Goal: Task Accomplishment & Management: Complete application form

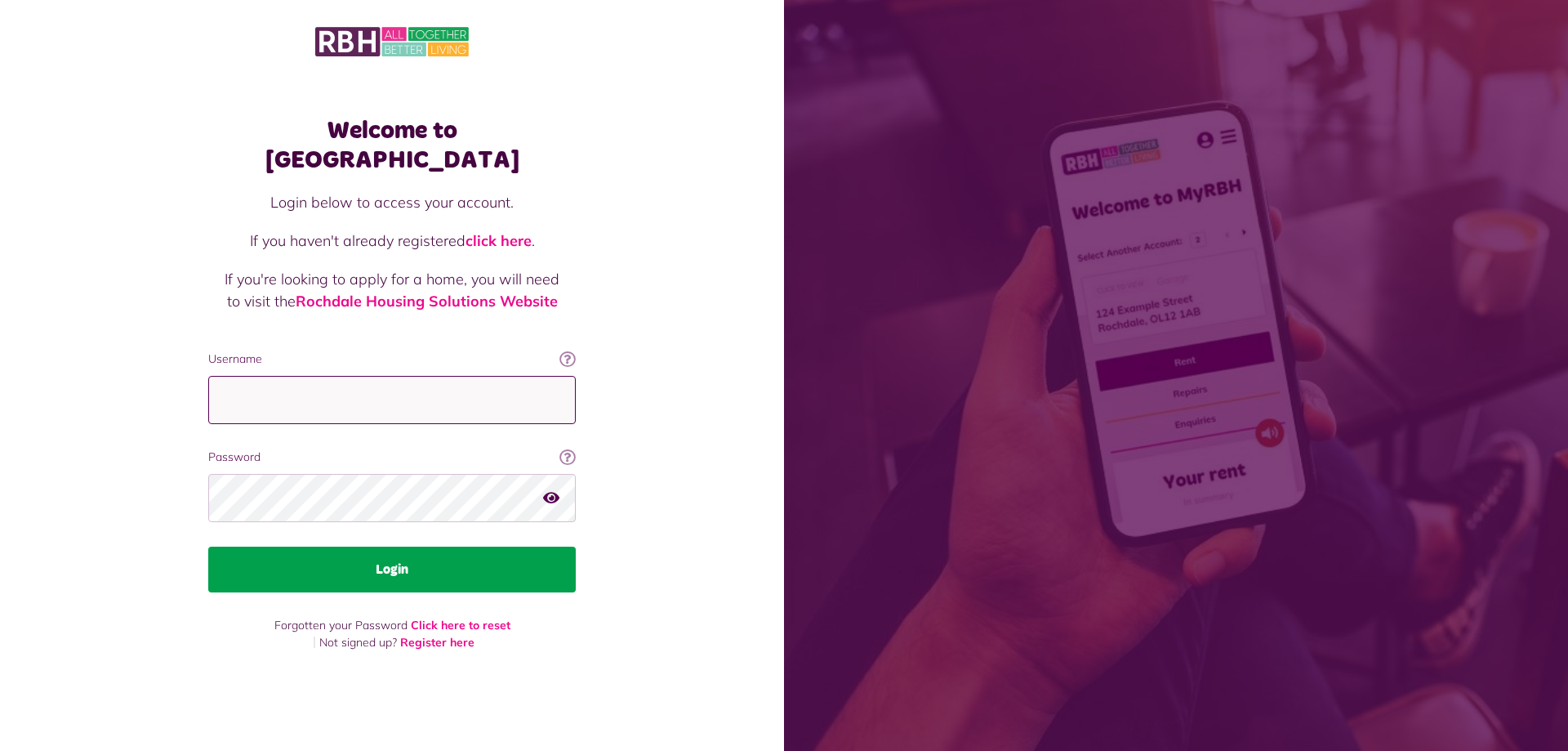
type input "**********"
click at [501, 547] on button "Login" at bounding box center [392, 570] width 368 height 45
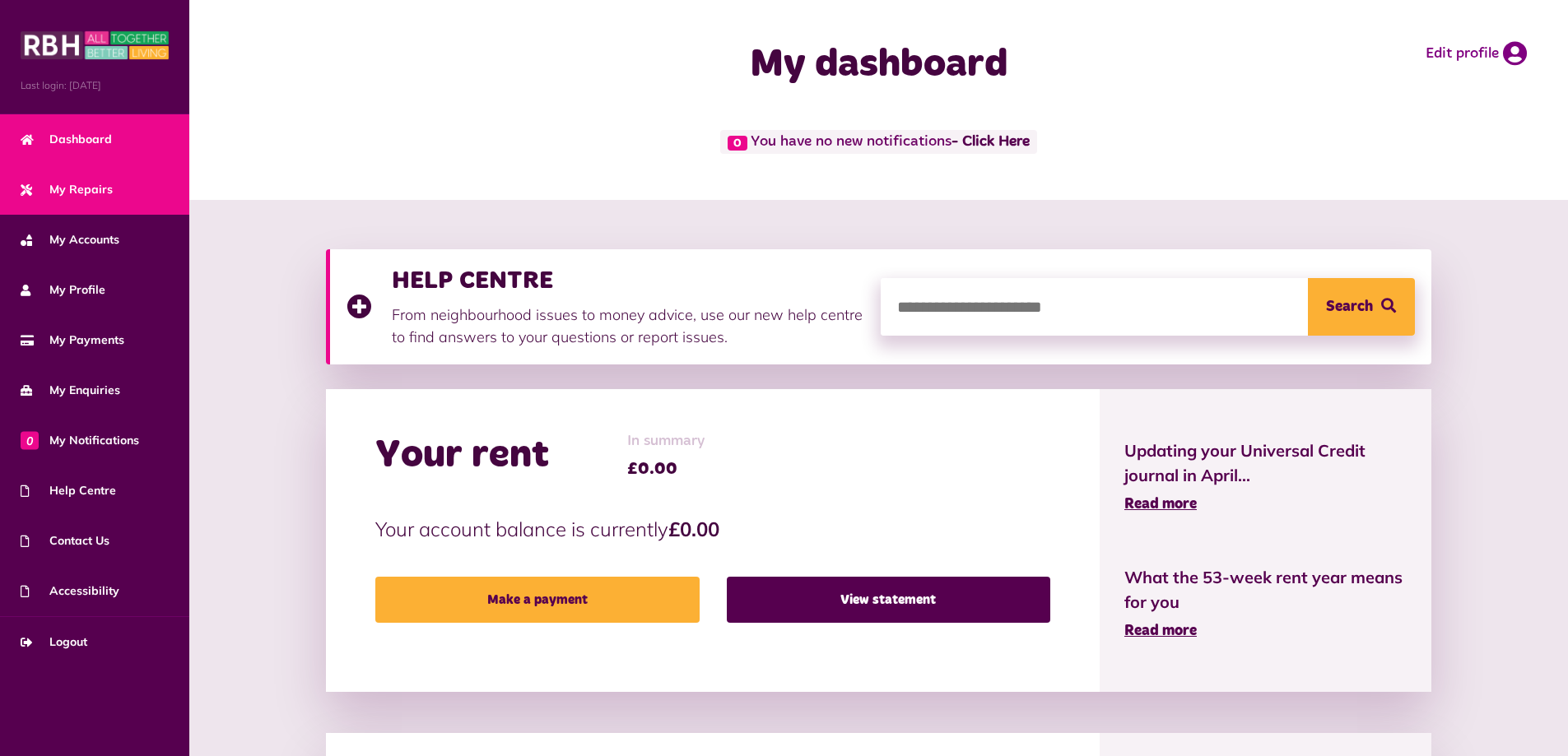
click at [94, 174] on link "My Repairs" at bounding box center [95, 189] width 190 height 50
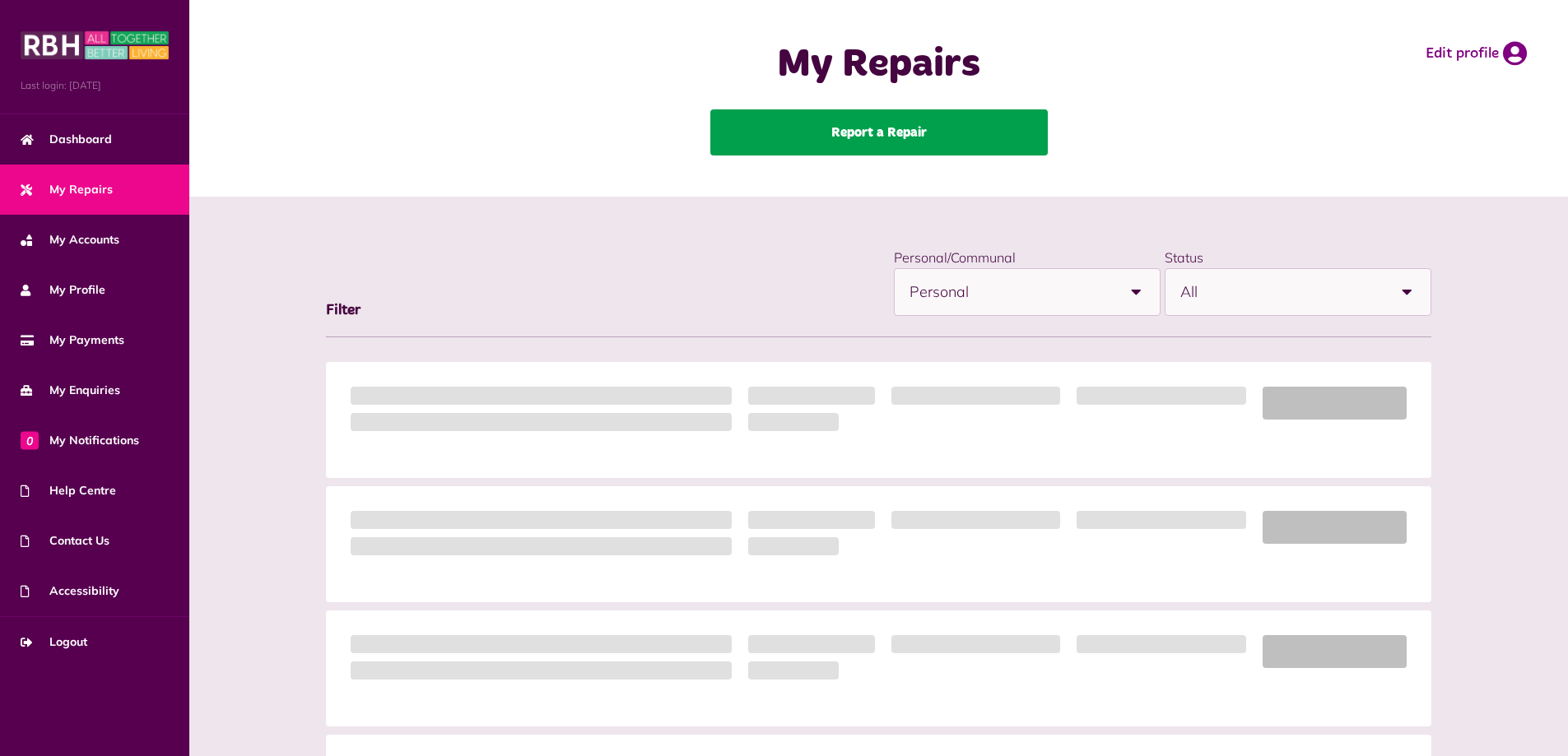
click at [850, 120] on link "Report a Repair" at bounding box center [878, 132] width 338 height 46
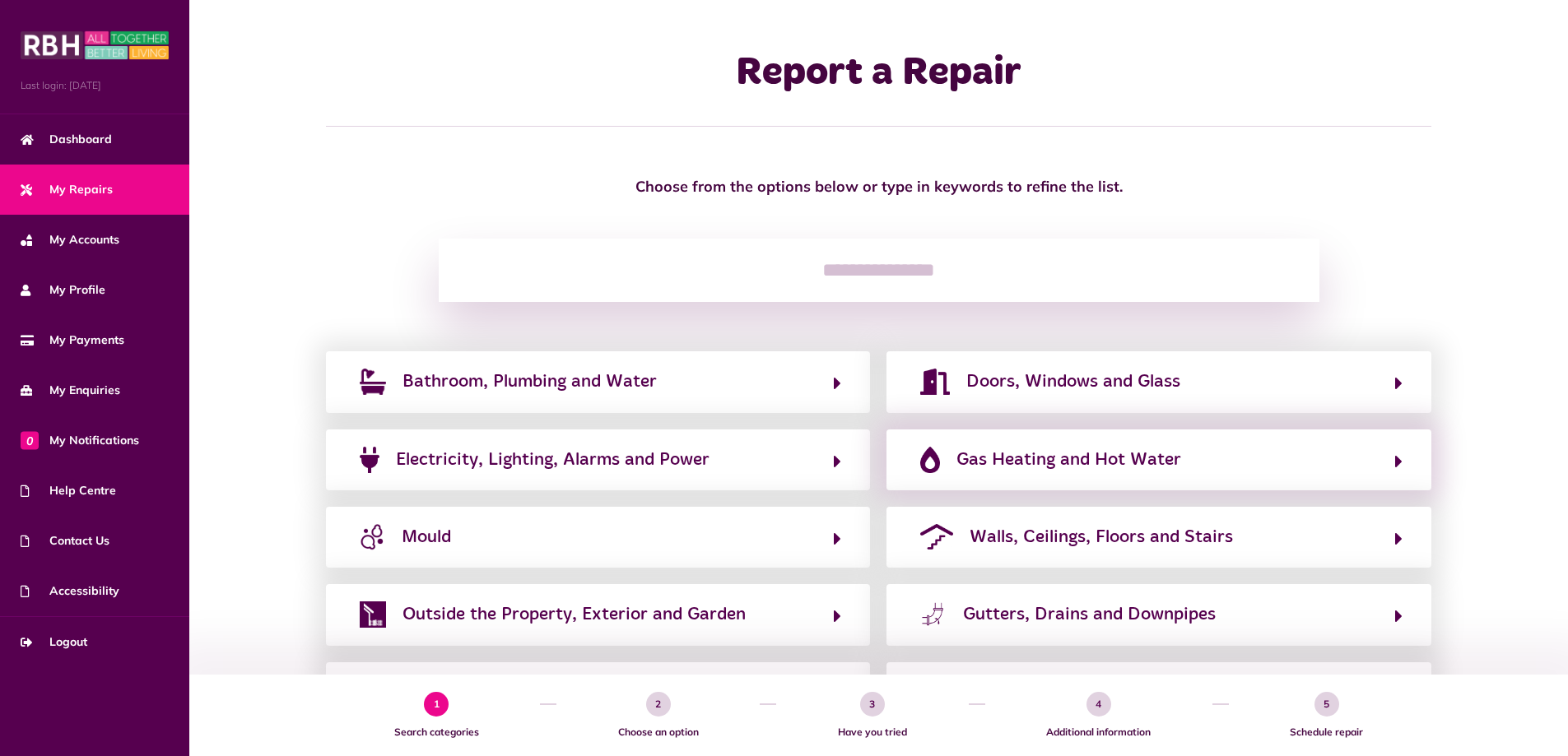
click at [1109, 477] on div "Gas Heating and Hot Water" at bounding box center [1158, 460] width 544 height 61
click at [1113, 463] on span "Gas Heating and Hot Water" at bounding box center [1069, 459] width 225 height 26
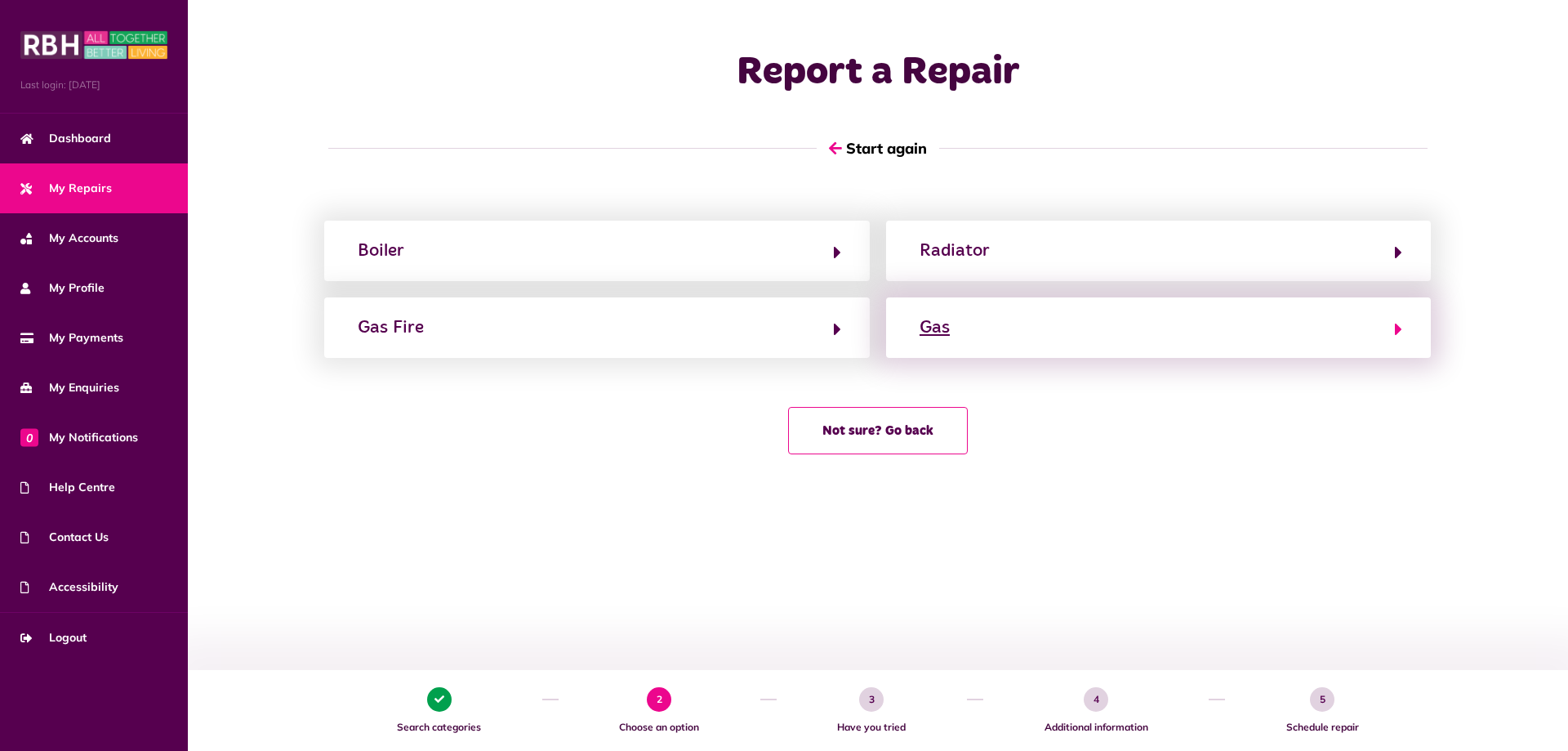
click at [925, 339] on div "Gas" at bounding box center [935, 327] width 30 height 26
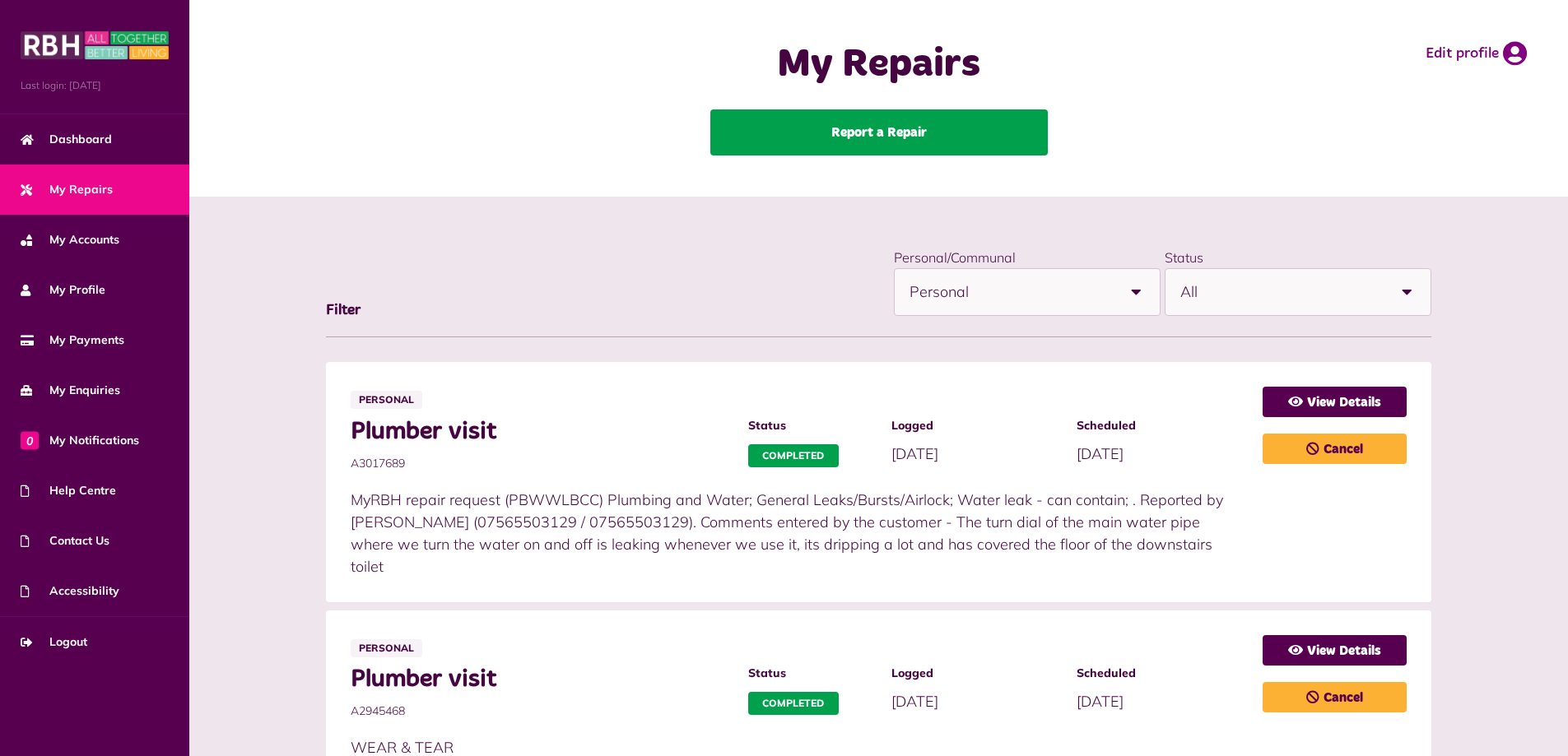
click at [878, 136] on link "Report a Repair" at bounding box center [878, 132] width 338 height 46
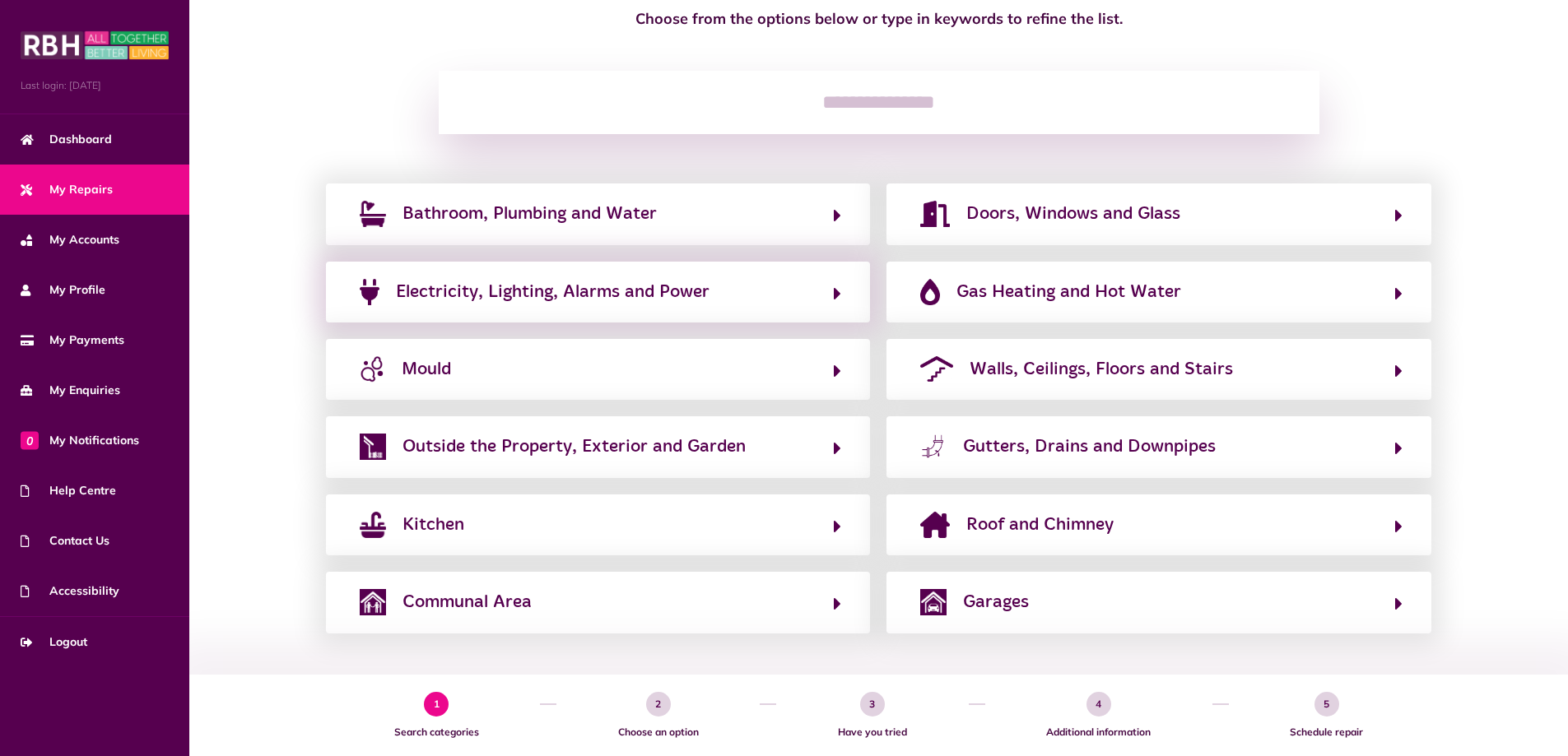
scroll to position [168, 0]
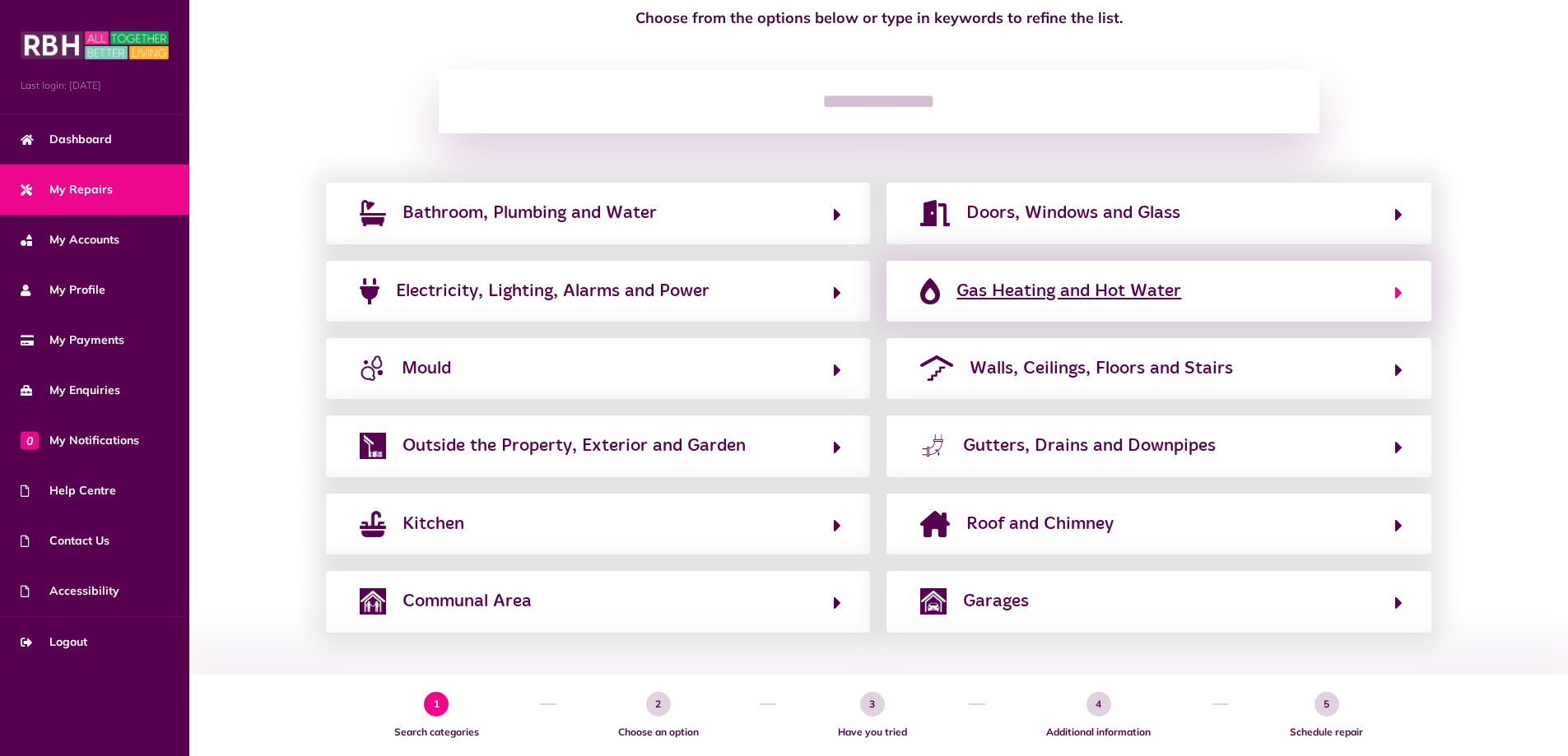
click at [1038, 281] on span "Gas Heating and Hot Water" at bounding box center [1069, 291] width 225 height 26
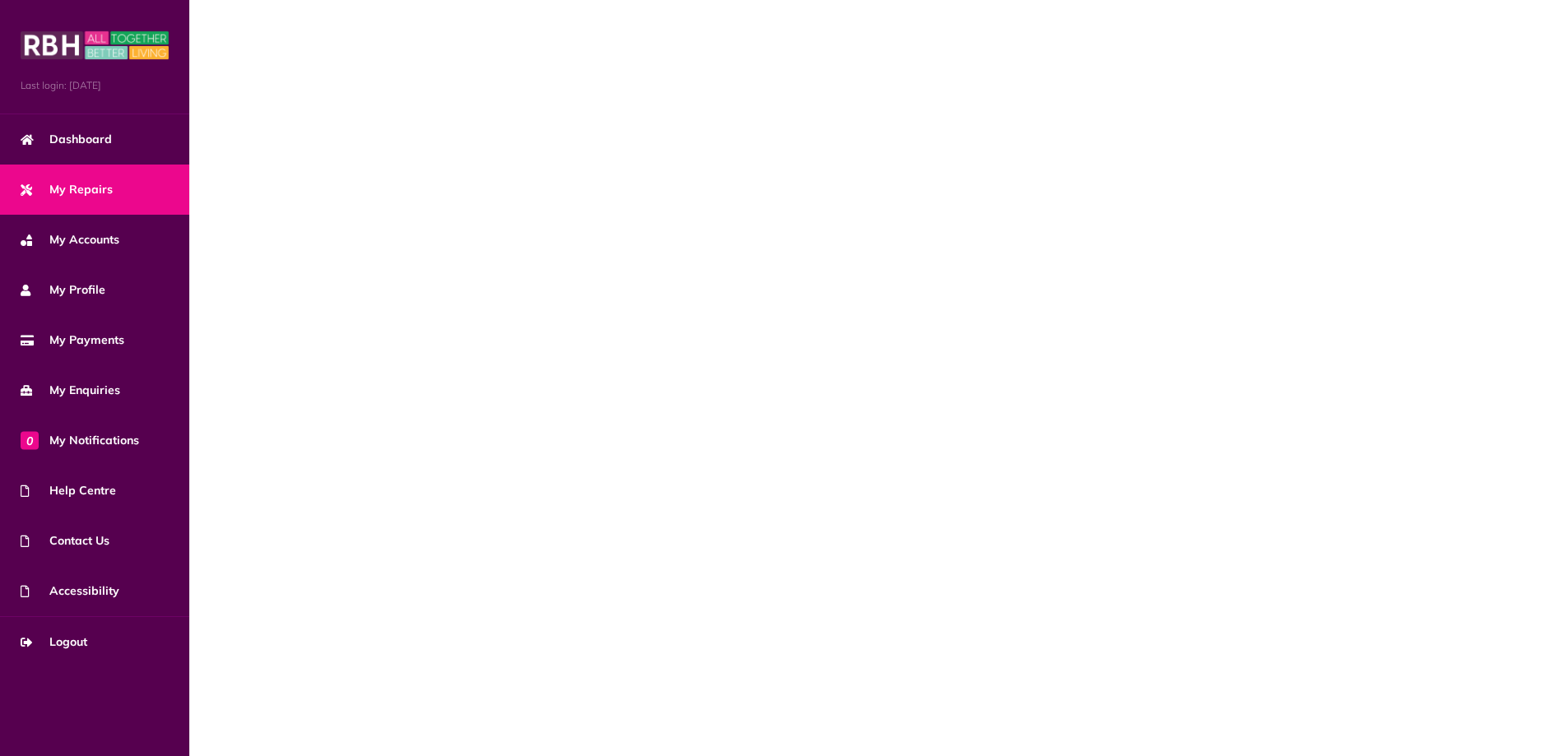
scroll to position [0, 0]
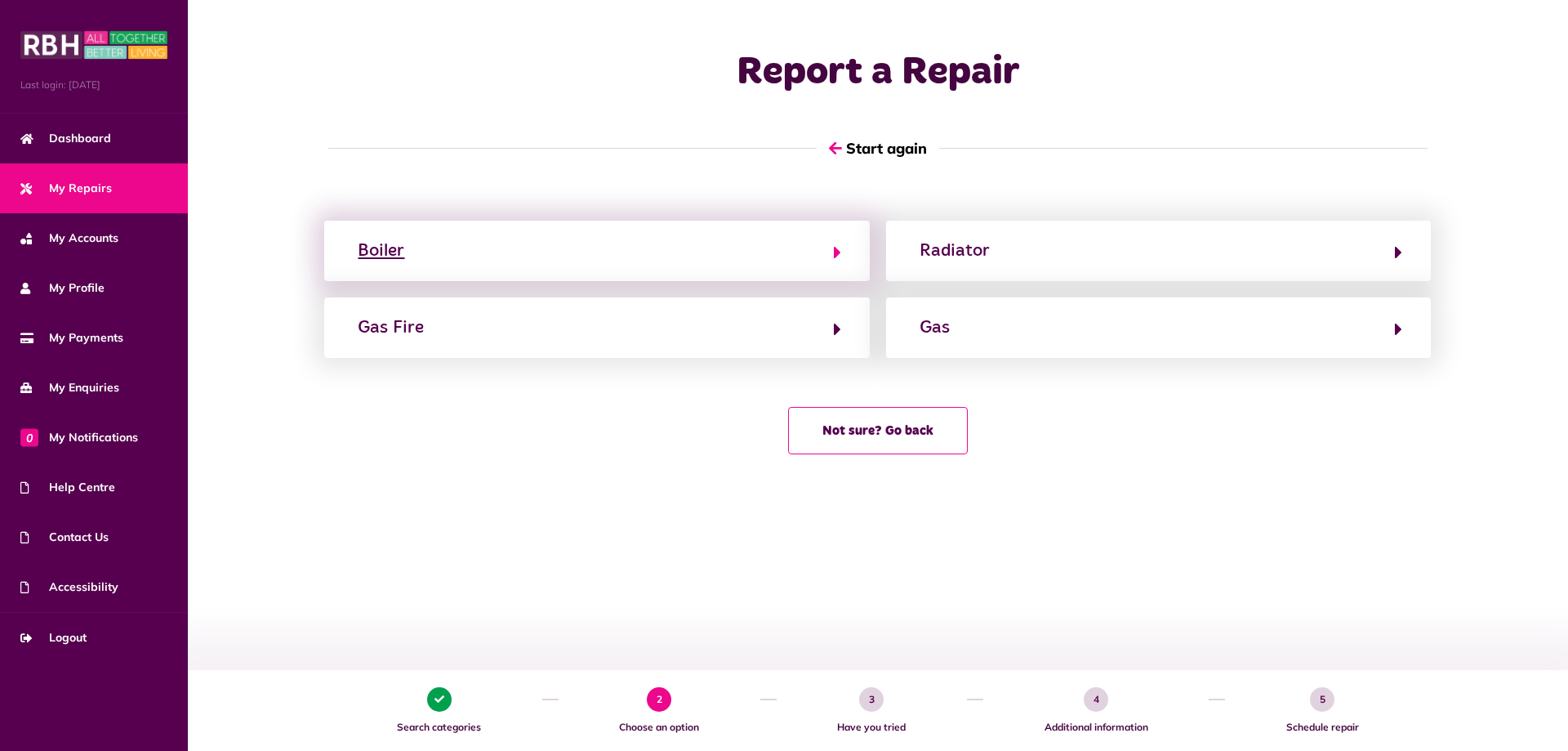
click at [657, 245] on button "Boiler" at bounding box center [596, 250] width 488 height 28
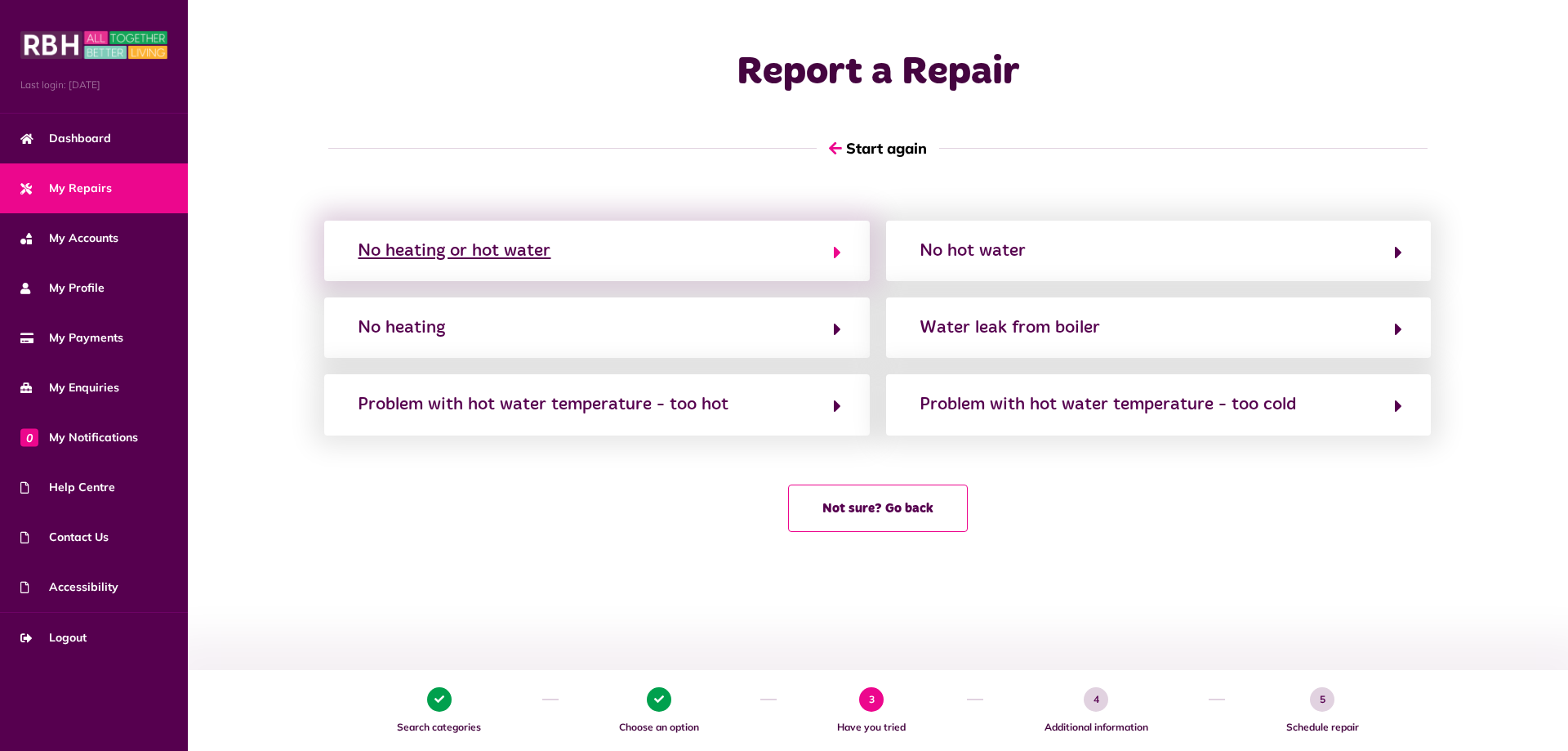
click at [635, 246] on button "No heating or hot water" at bounding box center [596, 250] width 488 height 28
